Goal: Communication & Community: Ask a question

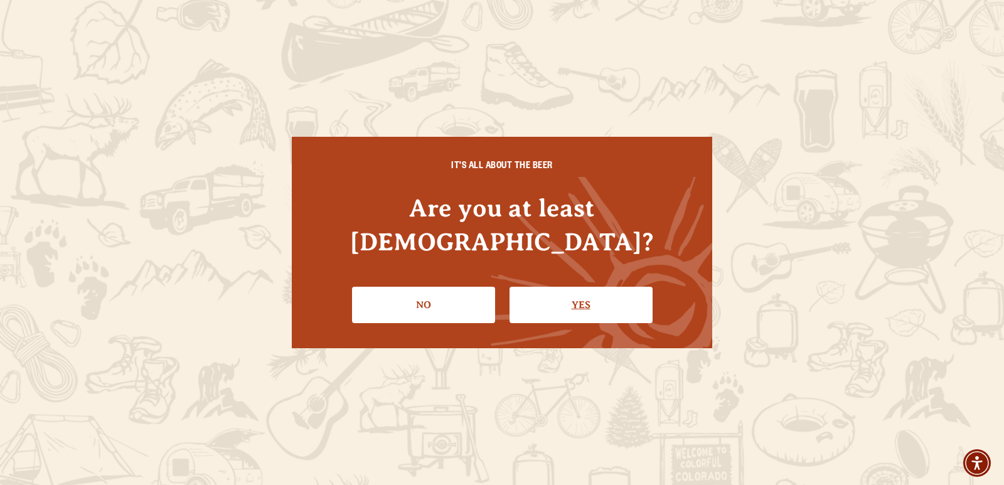
click at [596, 287] on link "Yes" at bounding box center [580, 305] width 143 height 36
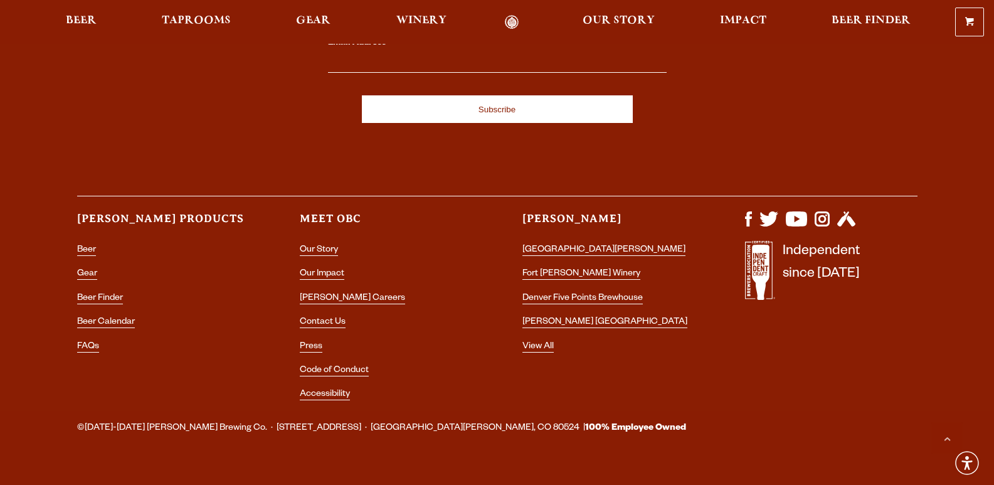
scroll to position [3719, 0]
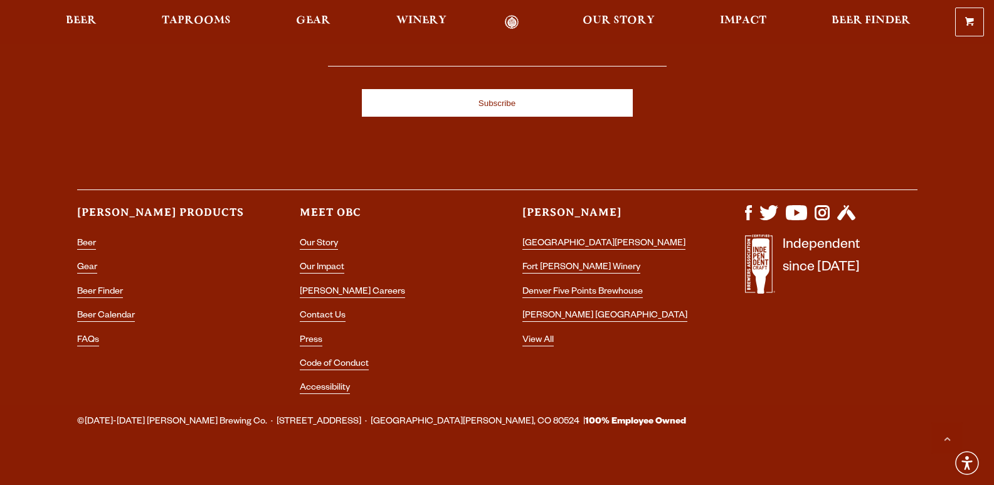
click at [326, 308] on li "Contact Us" at bounding box center [386, 316] width 173 height 16
click at [326, 311] on link "Contact Us" at bounding box center [323, 316] width 46 height 11
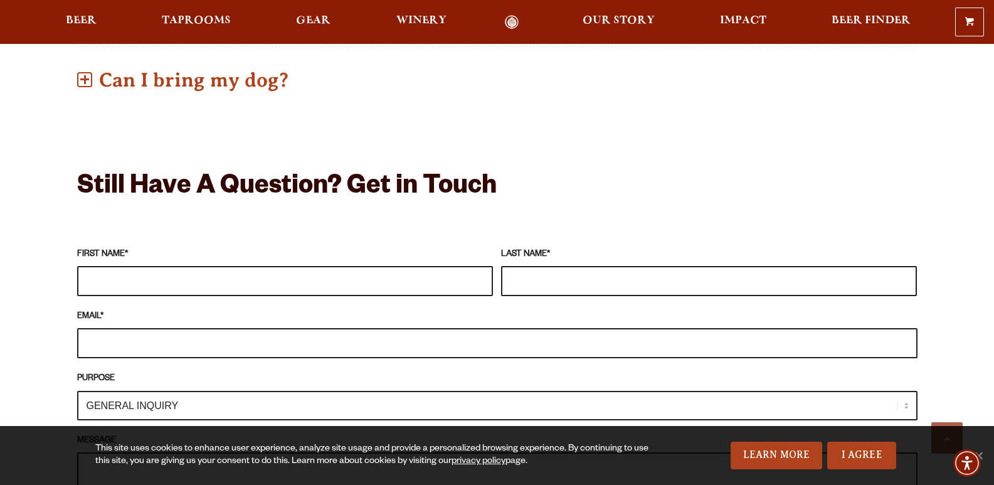
scroll to position [1004, 0]
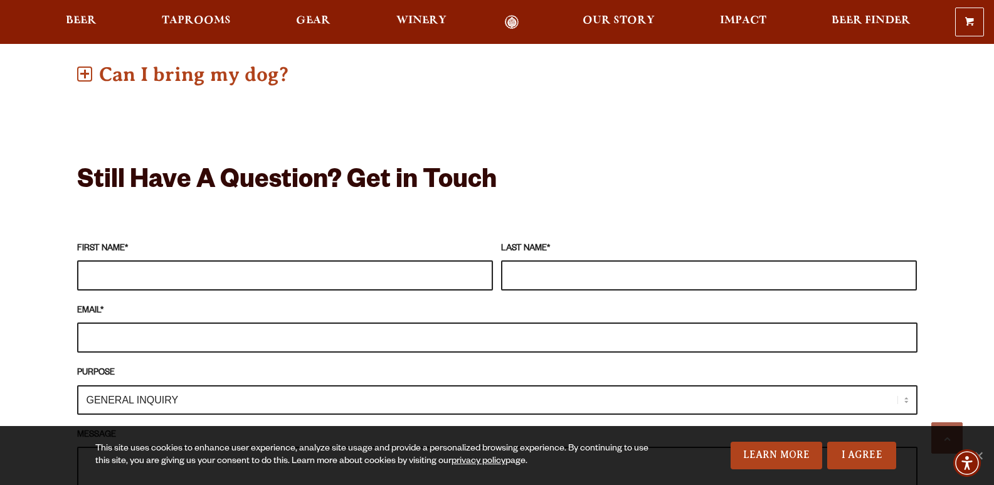
click at [419, 260] on input "FIRST NAME *" at bounding box center [285, 275] width 416 height 30
type input "[PERSON_NAME]"
click at [539, 323] on input "EMAIL *" at bounding box center [497, 338] width 841 height 30
type input "c"
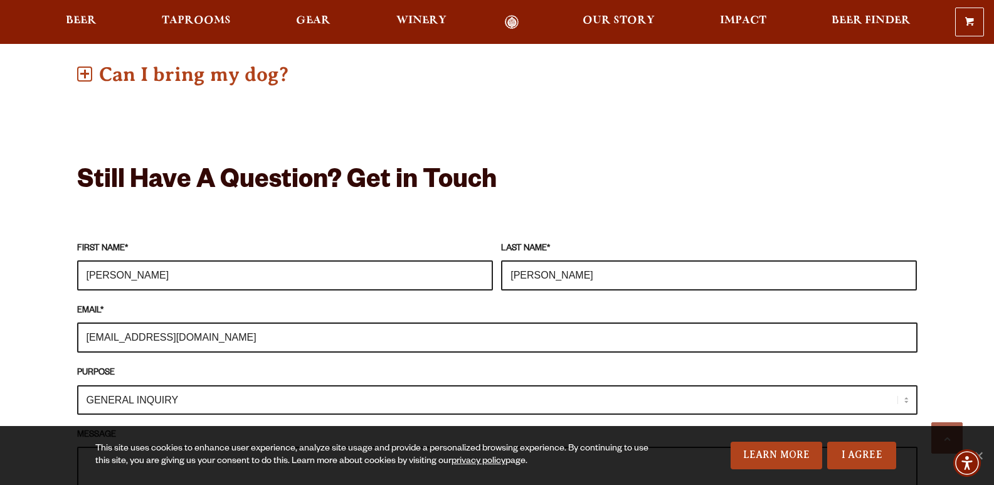
scroll to position [1192, 0]
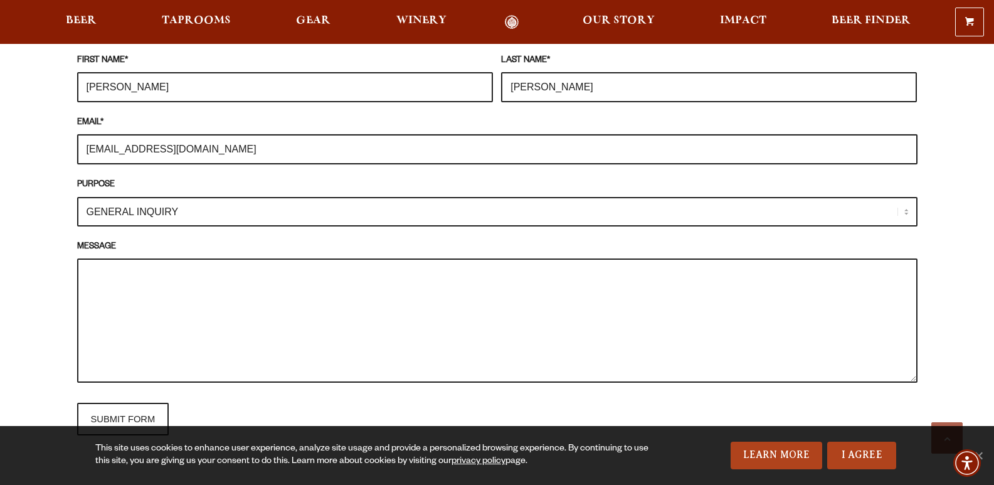
type input "[EMAIL_ADDRESS][DOMAIN_NAME]"
click at [687, 200] on select "GENERAL INQUIRY TAPROOM / BREWERY WINERY BOOK A TOUR MEDIA INQUIRY GEAR SHOP [P…" at bounding box center [497, 211] width 841 height 29
select select "DISTRIBUTOR / ACCOUNT INQUIRY"
click at [77, 197] on select "GENERAL INQUIRY TAPROOM / BREWERY WINERY BOOK A TOUR MEDIA INQUIRY GEAR SHOP [P…" at bounding box center [497, 211] width 841 height 29
click at [454, 331] on textarea "MESSAGE" at bounding box center [497, 321] width 841 height 124
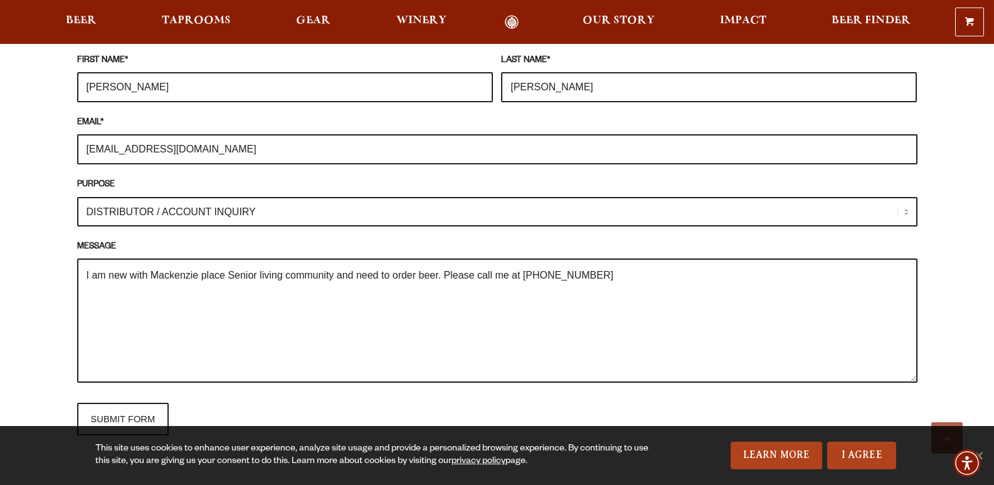
click at [622, 264] on textarea "I am new with Mackenzie place Senior living community and need to order beer. P…" at bounding box center [497, 321] width 841 height 124
click at [599, 259] on textarea "I am new with Mackenzie place Senior living community and need to order beer. P…" at bounding box center [497, 321] width 841 height 124
click at [581, 259] on textarea "I am new with Mackenzie place Senior living community and need to order beer. P…" at bounding box center [497, 321] width 841 height 124
click at [584, 259] on textarea "I am new with Mackenzie place Senior living community and need to order beer. P…" at bounding box center [497, 321] width 841 height 124
click at [741, 268] on textarea "I am new with Mackenzie place Senior living community and need to order beer. P…" at bounding box center [497, 321] width 841 height 124
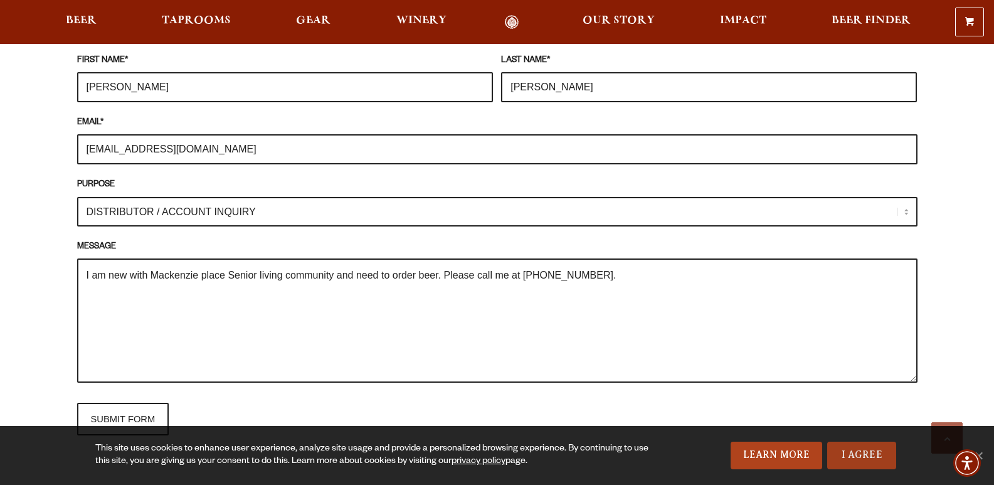
type textarea "I am new with Mackenzie place Senior living community and need to order beer. P…"
click at [866, 454] on link "I Agree" at bounding box center [862, 456] width 69 height 28
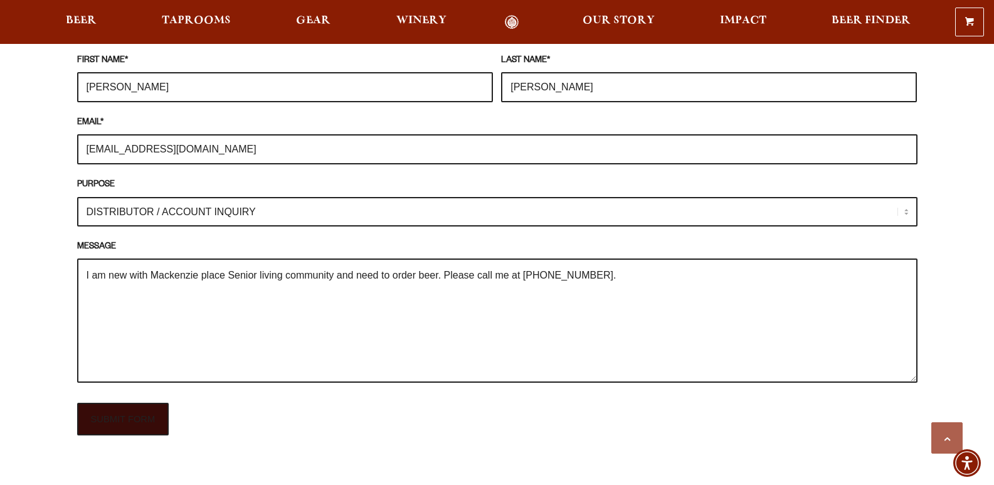
click at [149, 403] on input "SUBMIT FORM" at bounding box center [123, 419] width 92 height 33
type input "Sending"
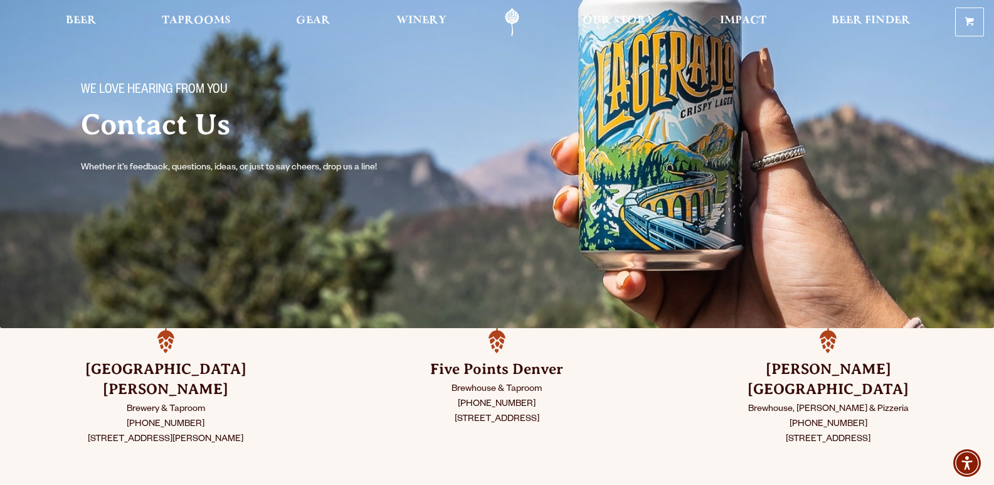
scroll to position [0, 0]
